Goal: Find specific page/section: Find specific page/section

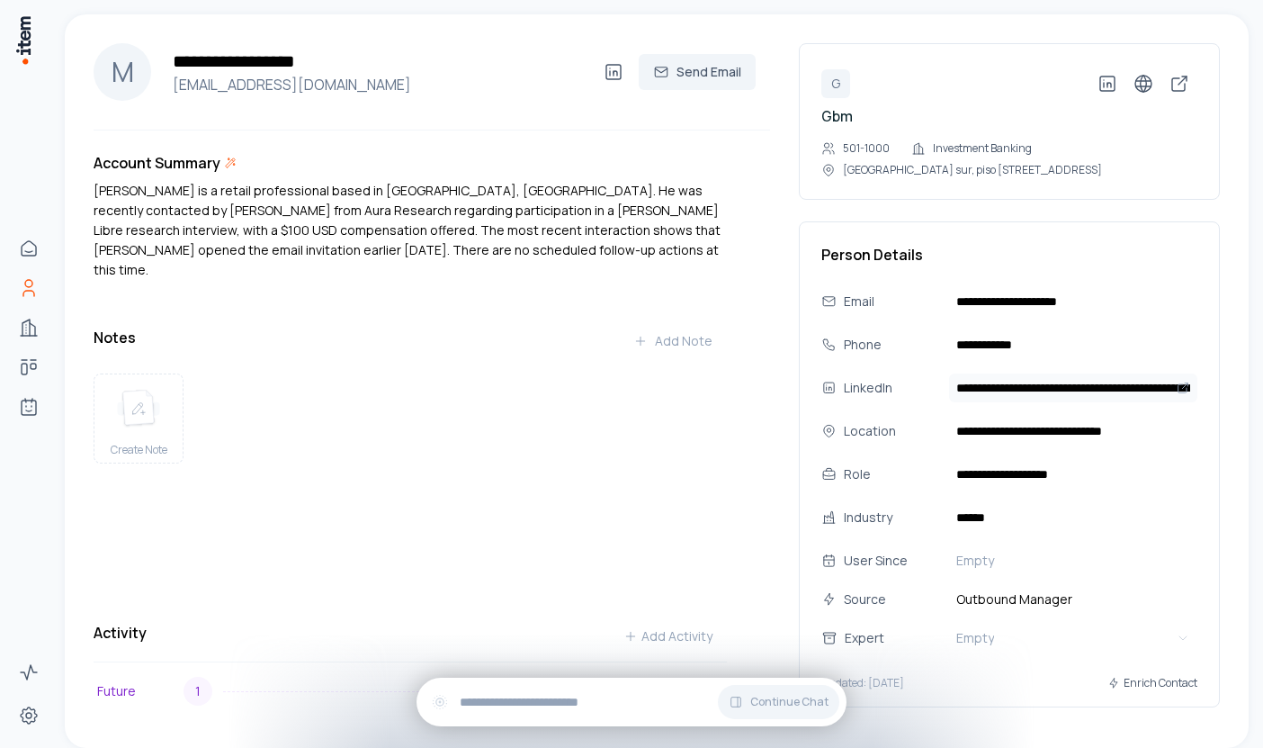
click at [986, 390] on input "**********" at bounding box center [1073, 387] width 248 height 29
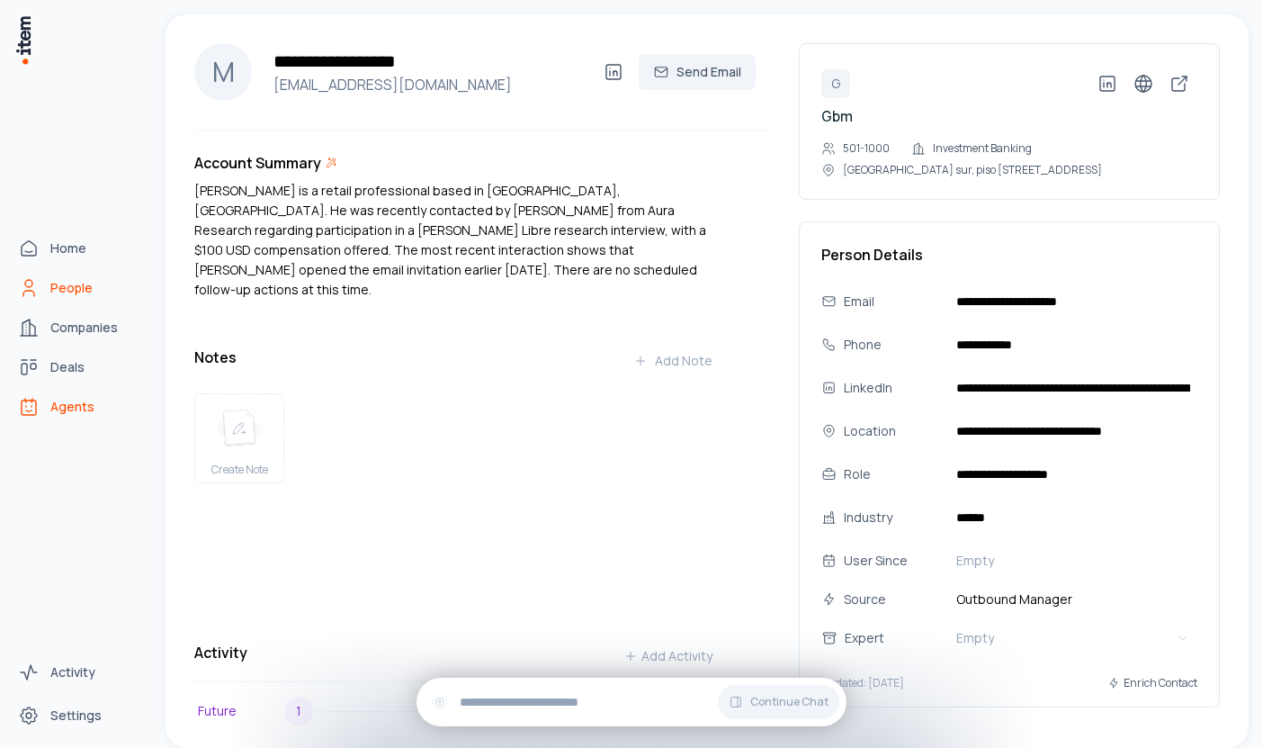
click at [81, 406] on span "Agents" at bounding box center [72, 407] width 44 height 18
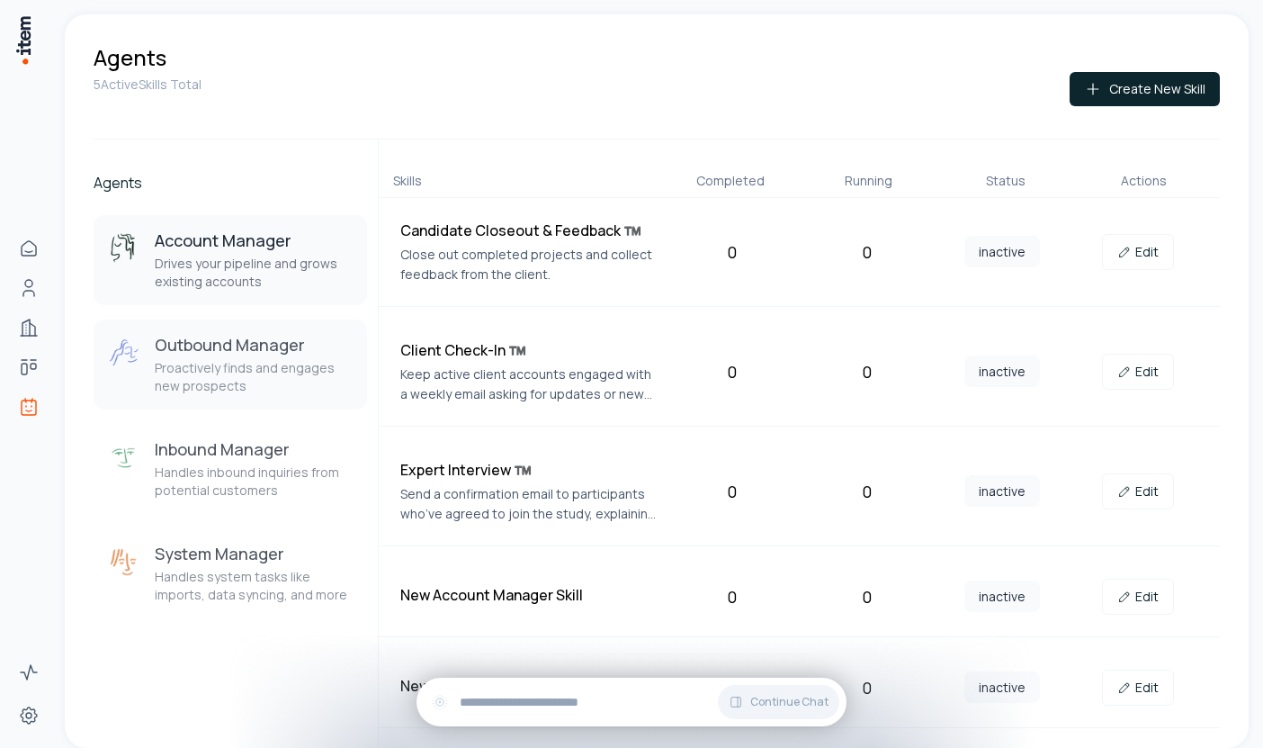
click at [190, 390] on p "Proactively finds and engages new prospects" at bounding box center [254, 377] width 198 height 36
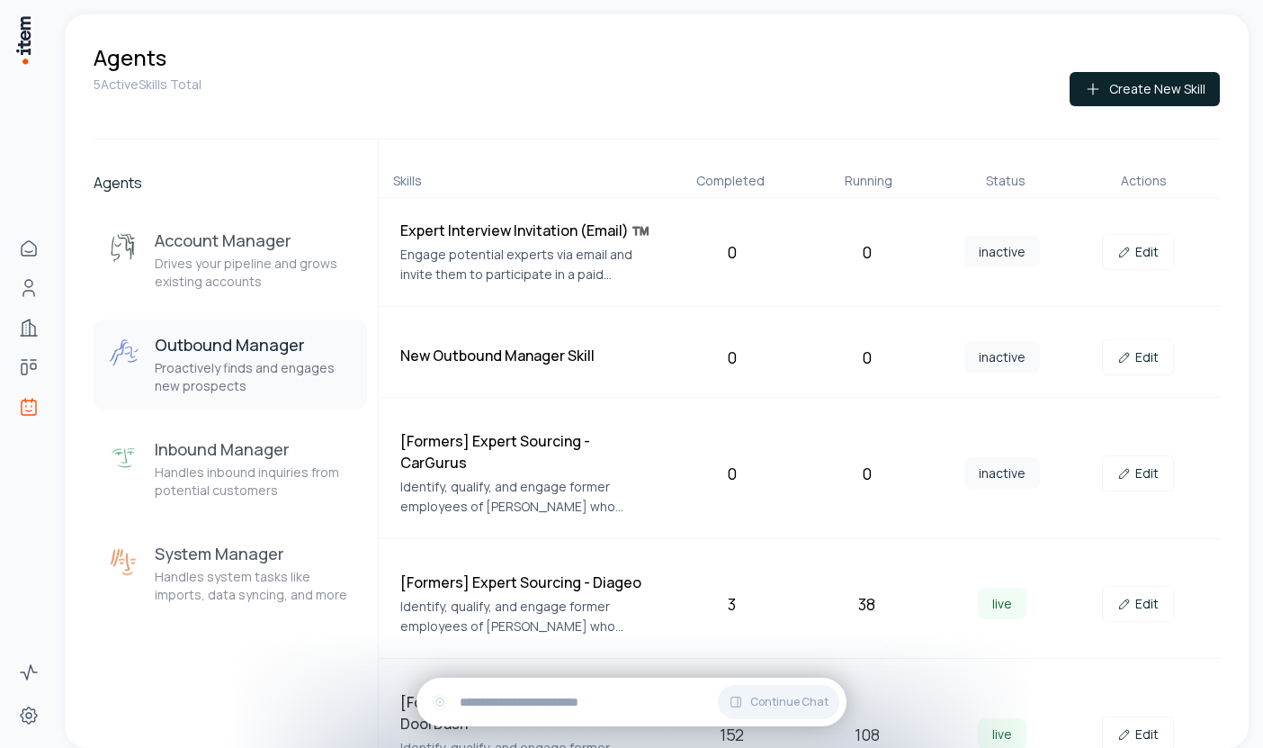
scroll to position [672, 0]
